Goal: Task Accomplishment & Management: Manage account settings

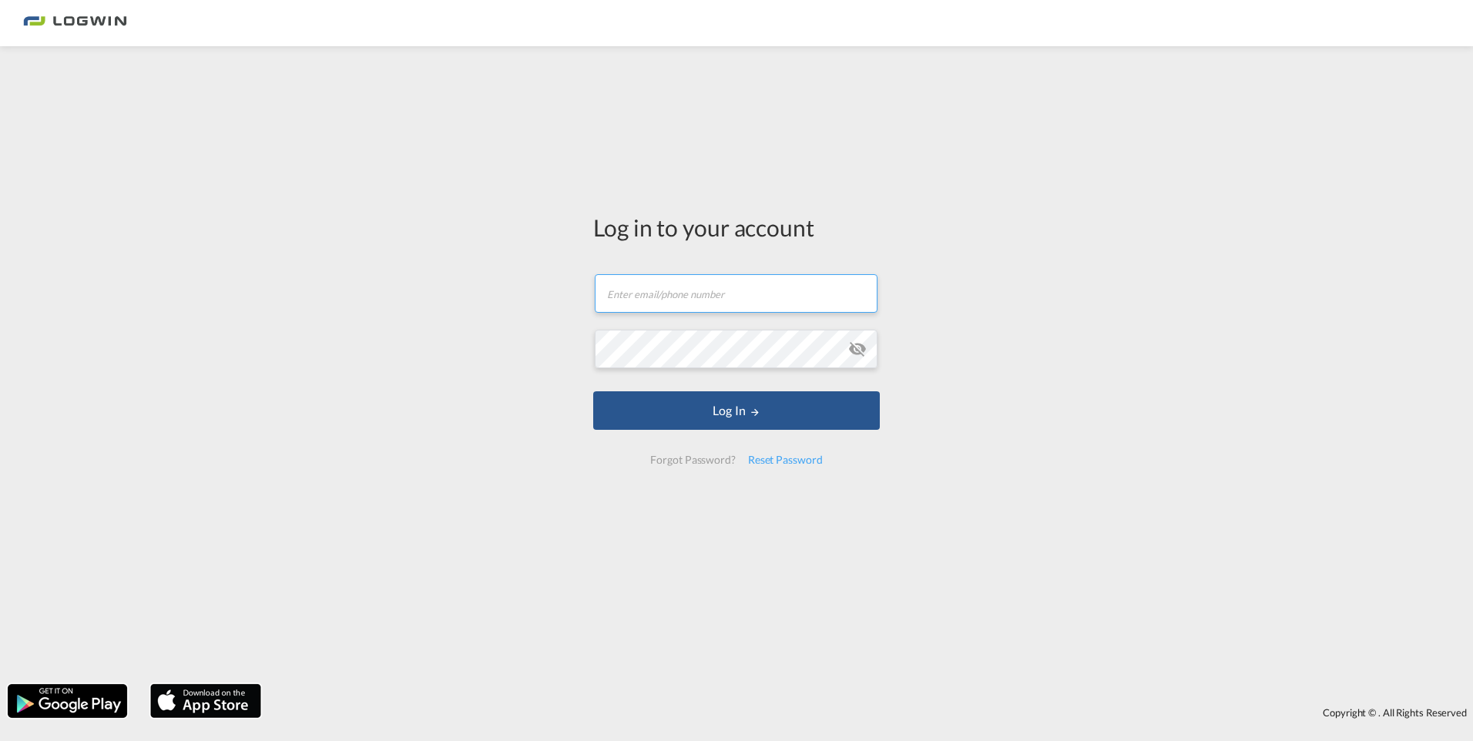
click at [756, 295] on input "text" at bounding box center [736, 293] width 283 height 39
click at [593, 391] on button "Log In" at bounding box center [736, 410] width 287 height 39
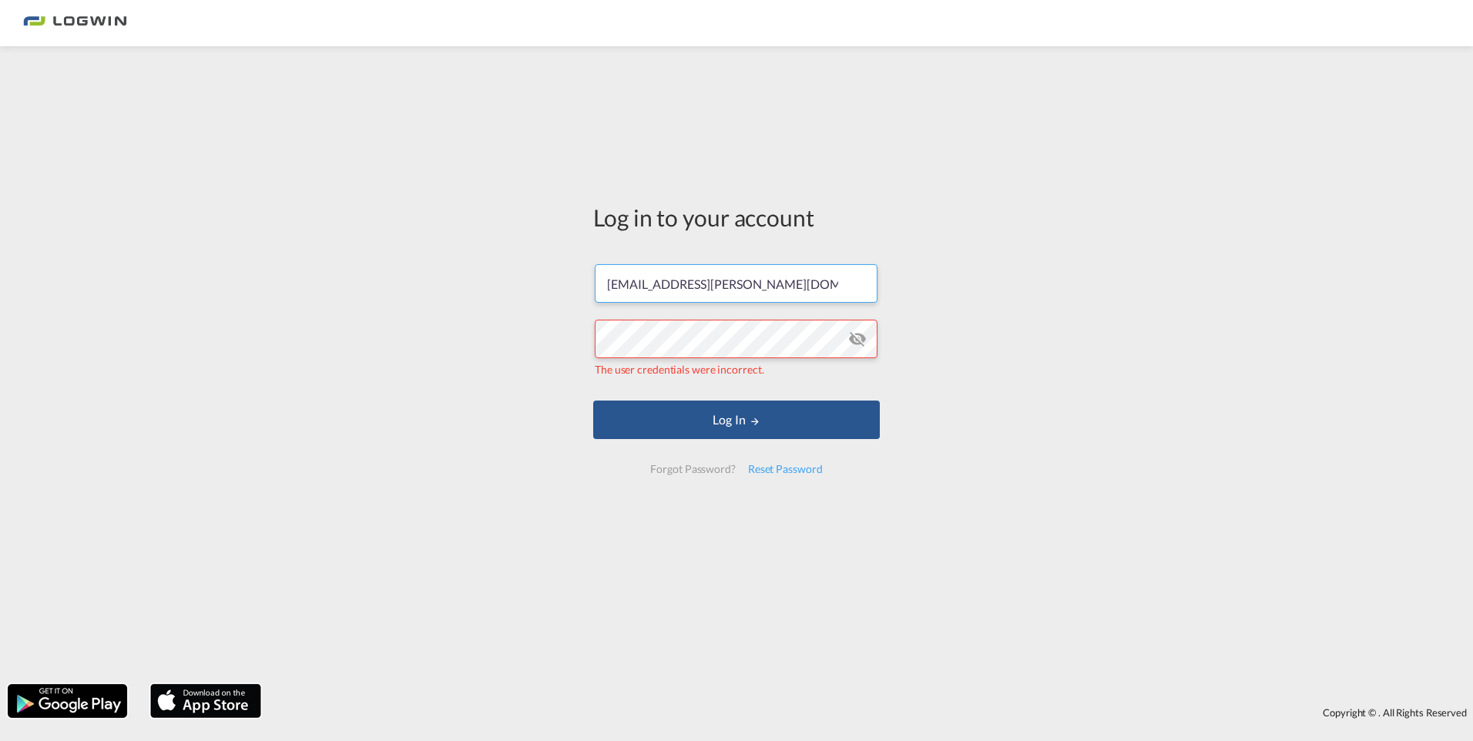
click at [689, 283] on input "[EMAIL_ADDRESS][PERSON_NAME][DOMAIN_NAME]" at bounding box center [736, 283] width 283 height 39
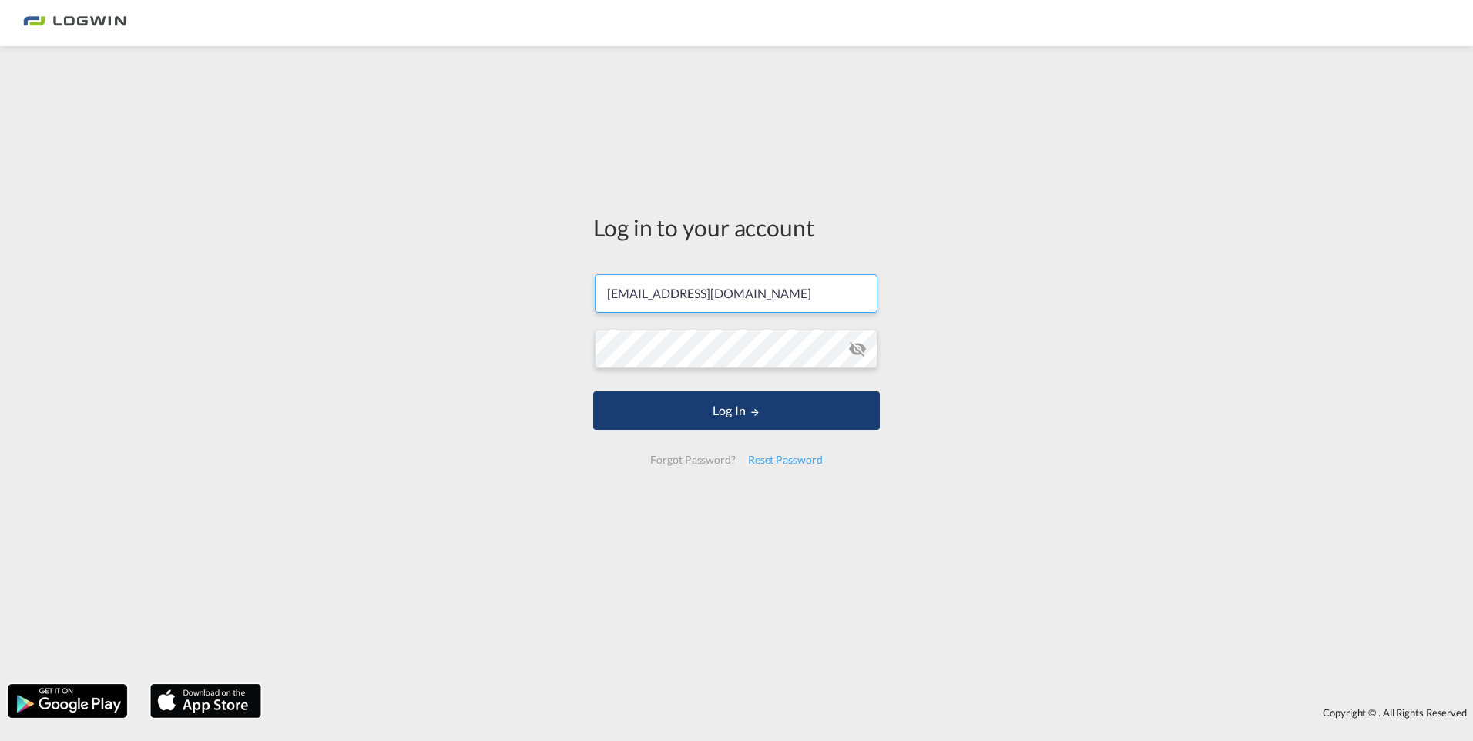
type input "[EMAIL_ADDRESS][DOMAIN_NAME]"
click at [741, 407] on button "Log In" at bounding box center [736, 410] width 287 height 39
